Goal: Check status: Check status

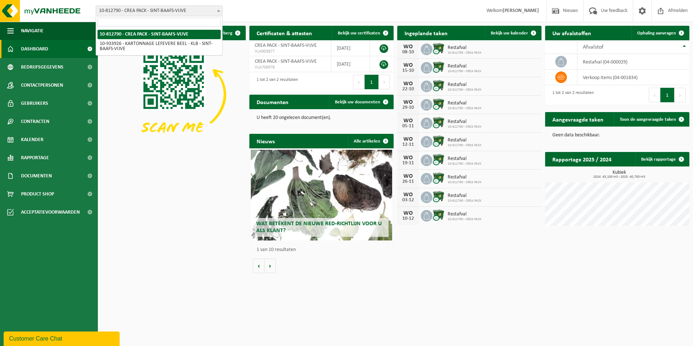
click at [195, 10] on span "10-812790 - CREA PACK - SINT-BAAFS-VIJVE" at bounding box center [159, 11] width 126 height 10
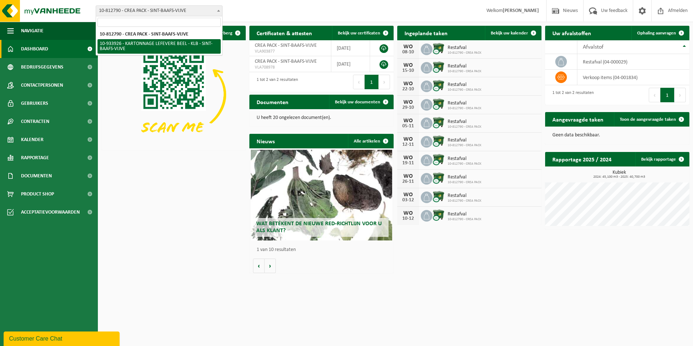
select select "136721"
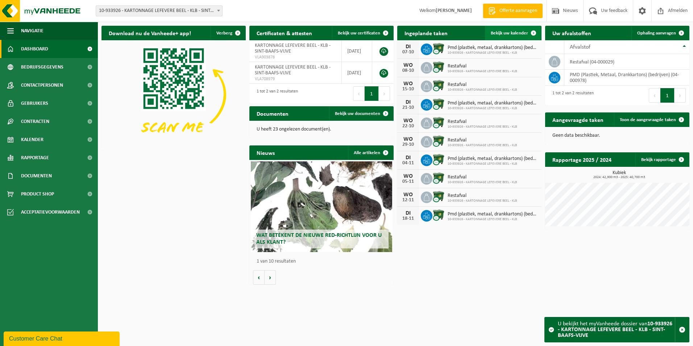
click at [504, 37] on link "Bekijk uw kalender" at bounding box center [513, 33] width 56 height 15
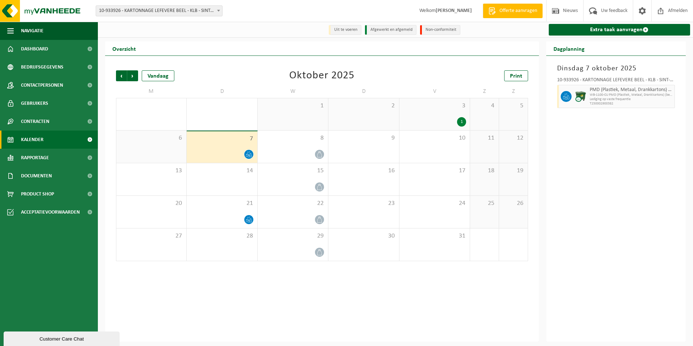
click at [602, 94] on span "WB-1100-CU PMD (Plastiek, Metaal, Drankkartons) (bedrijven)" at bounding box center [631, 95] width 83 height 4
click at [465, 111] on div "3 1" at bounding box center [435, 114] width 70 height 32
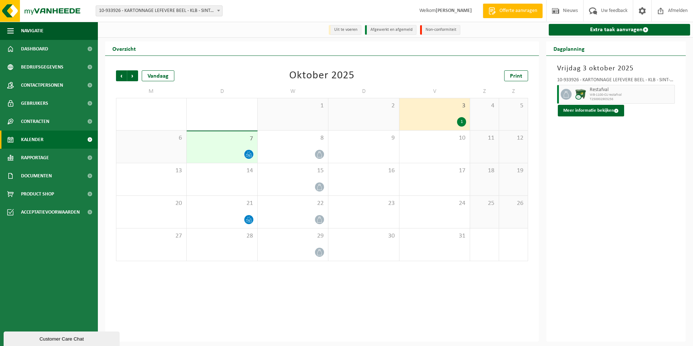
click at [121, 18] on div "Vestiging: 10-812790 - CREA PACK - SINT-BAAFS-VIJVE 10-933926 - KARTONNAGE LEFE…" at bounding box center [346, 11] width 693 height 22
click at [121, 12] on span "10-933926 - KARTONNAGE LEFEVERE BEEL - KLB - SINT-BAAFS-VIJVE" at bounding box center [159, 11] width 126 height 10
click at [133, 34] on div at bounding box center [172, 29] width 149 height 13
